Goal: Information Seeking & Learning: Learn about a topic

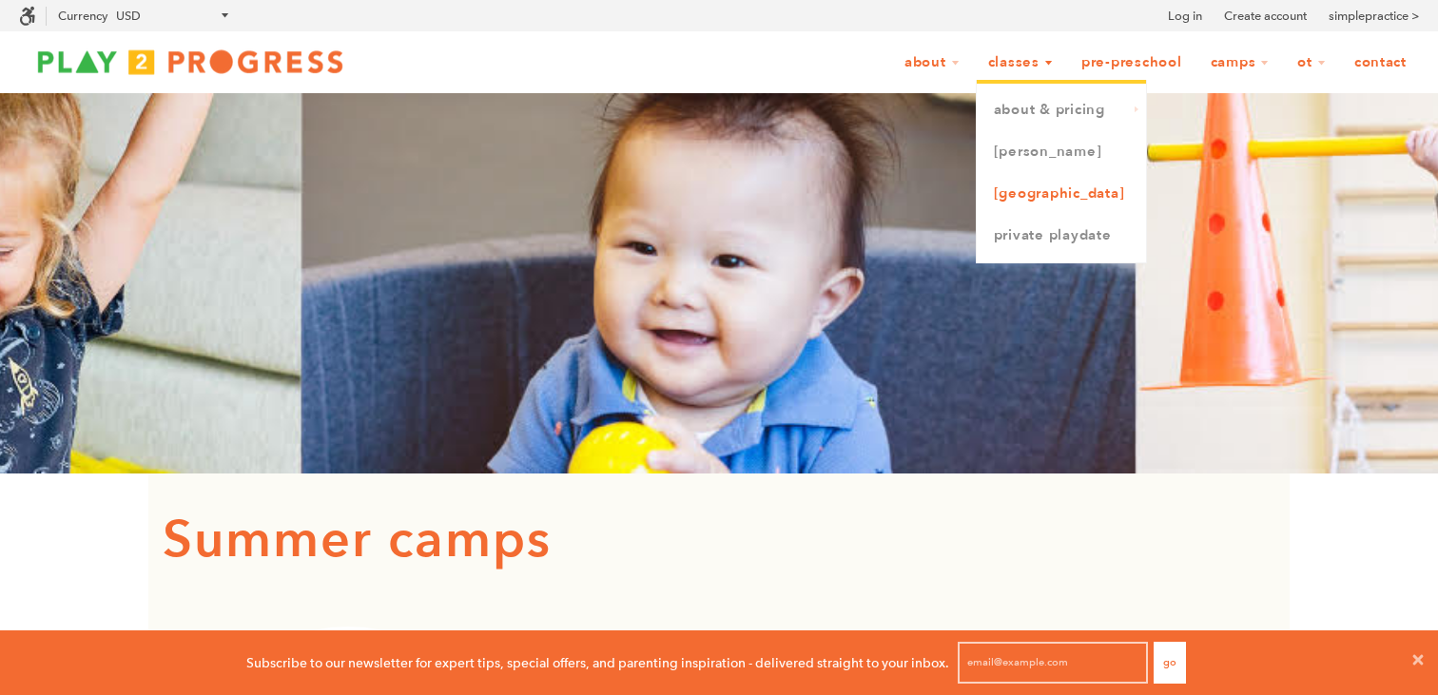
click at [1027, 194] on link "[GEOGRAPHIC_DATA]" at bounding box center [1061, 194] width 169 height 42
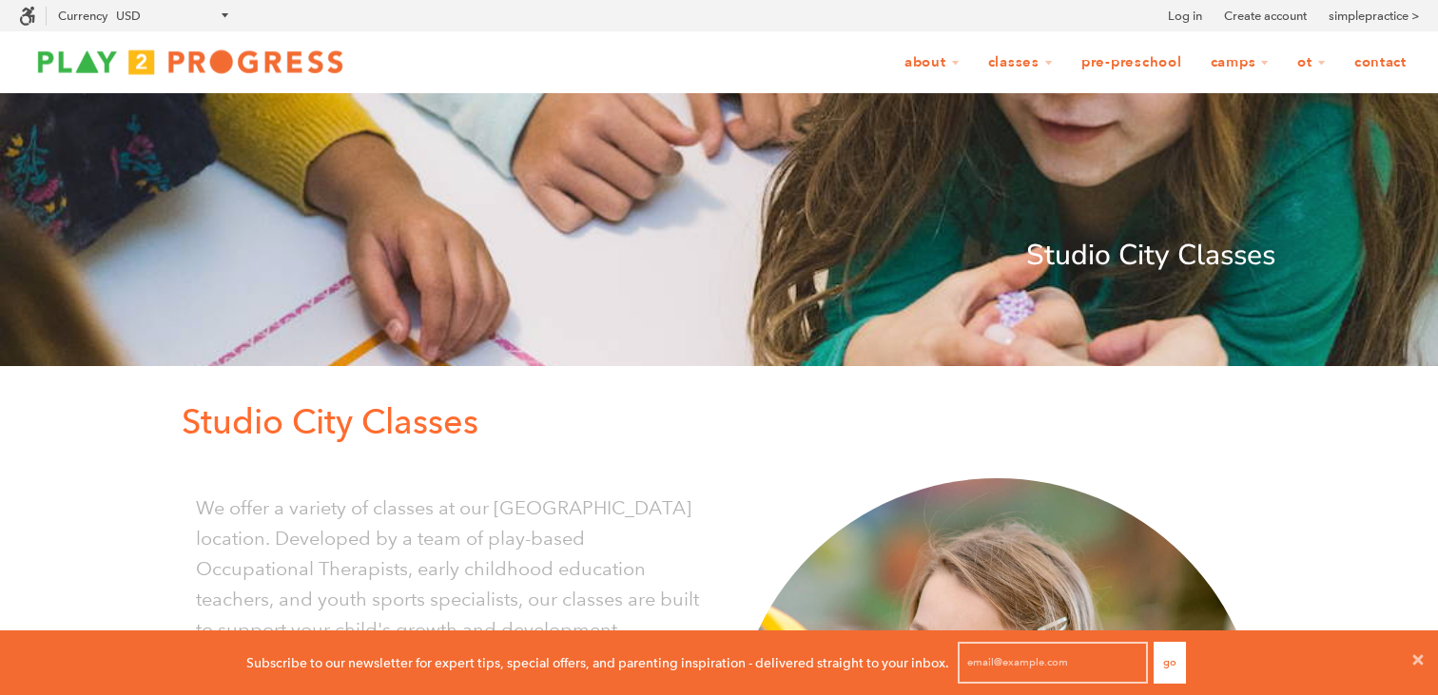
click at [1122, 59] on link "Pre-Preschool" at bounding box center [1132, 63] width 126 height 36
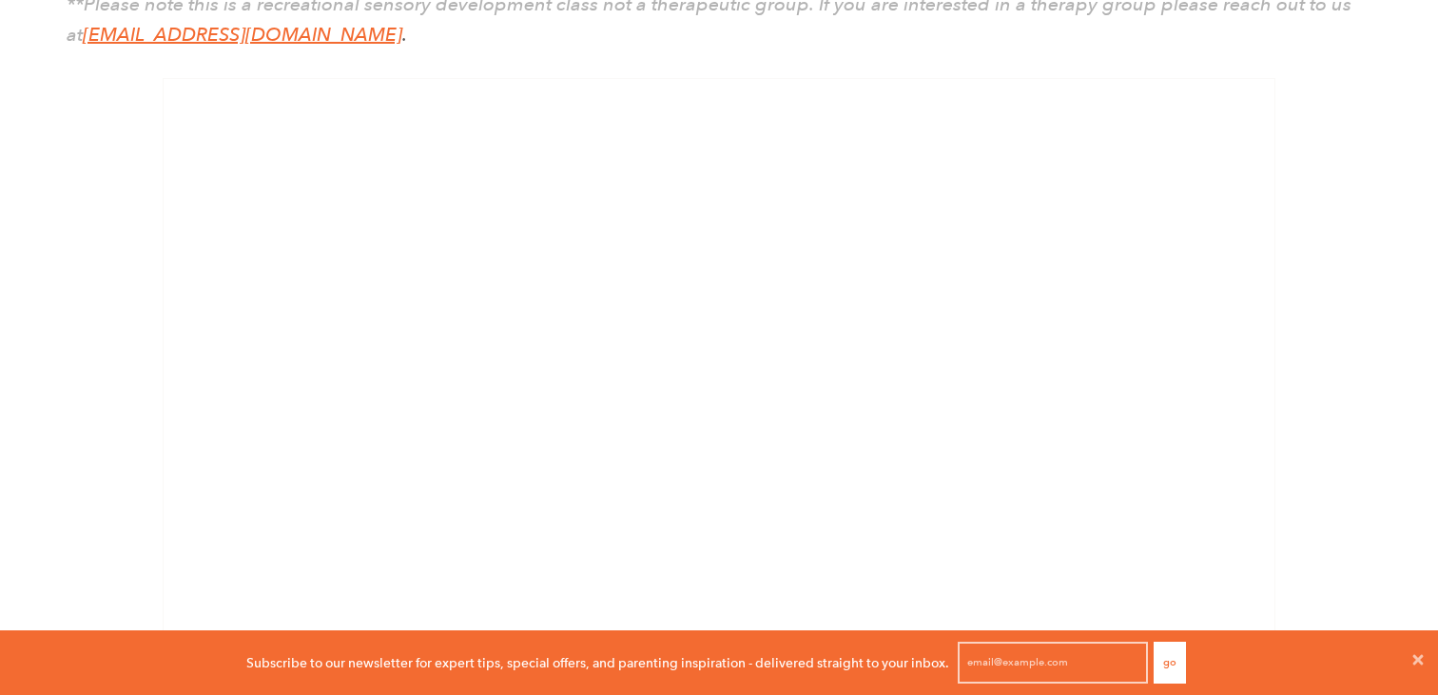
scroll to position [3003, 0]
